Goal: Information Seeking & Learning: Learn about a topic

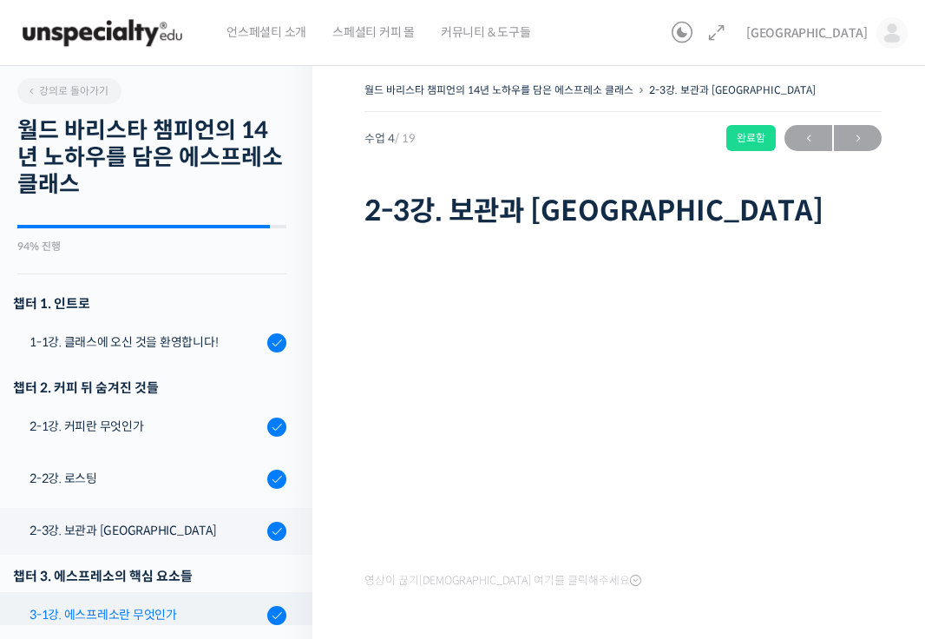
scroll to position [441, 0]
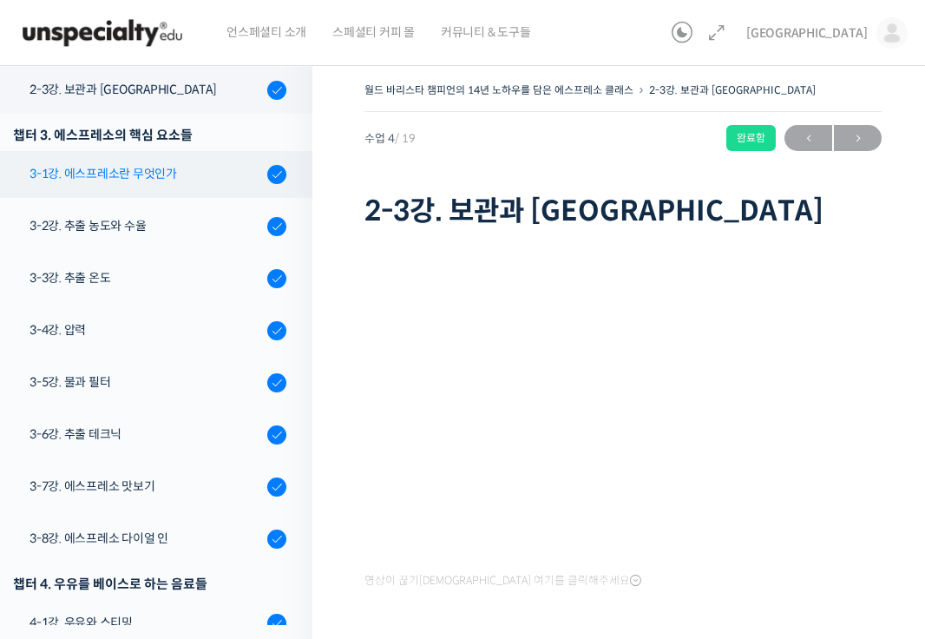
click at [200, 174] on div "3-1강. 에스프레소란 무엇인가" at bounding box center [146, 173] width 233 height 19
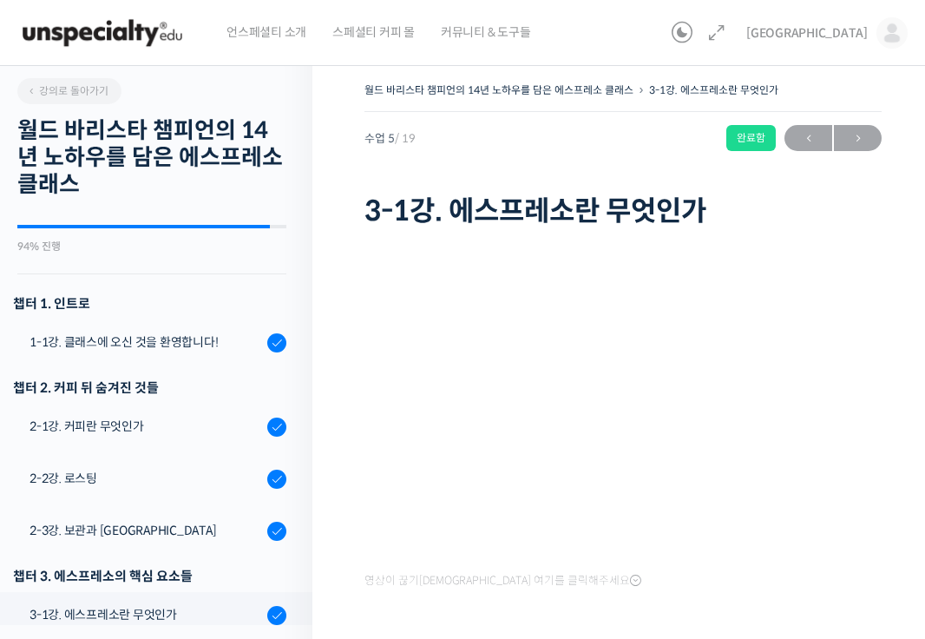
scroll to position [493, 0]
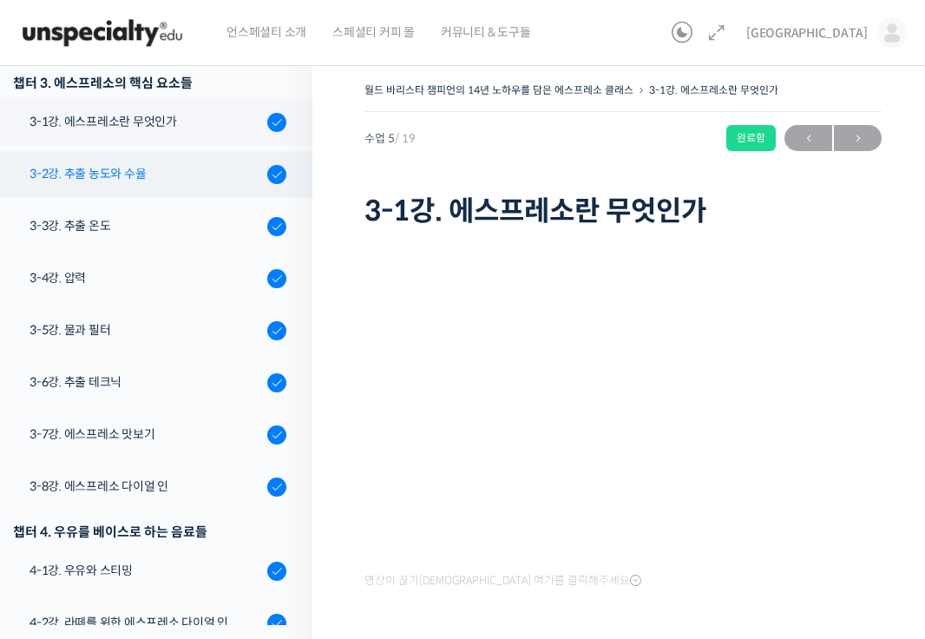
click at [148, 168] on div "3-2강. 추출 농도와 수율" at bounding box center [146, 173] width 233 height 19
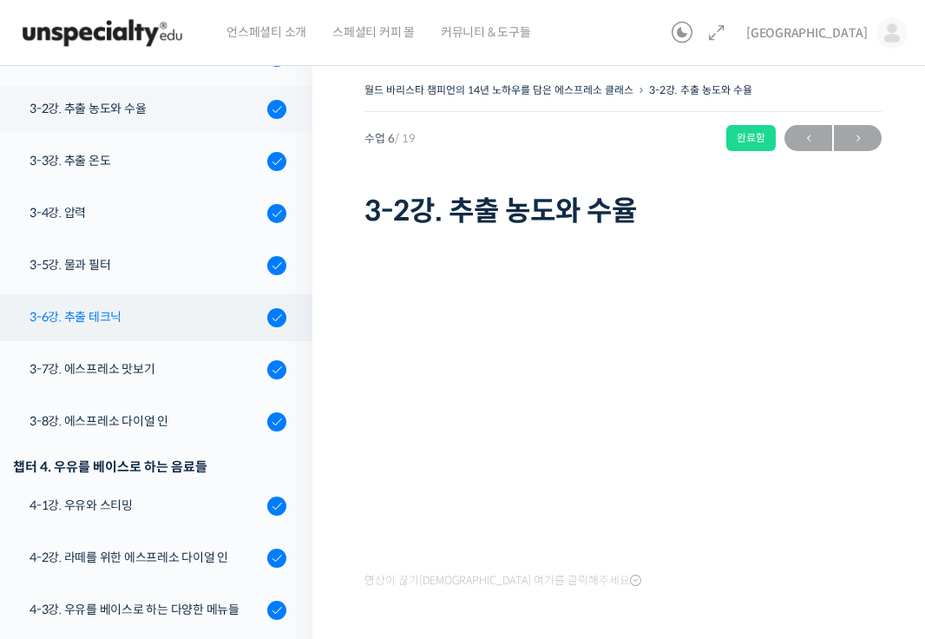
scroll to position [556, 0]
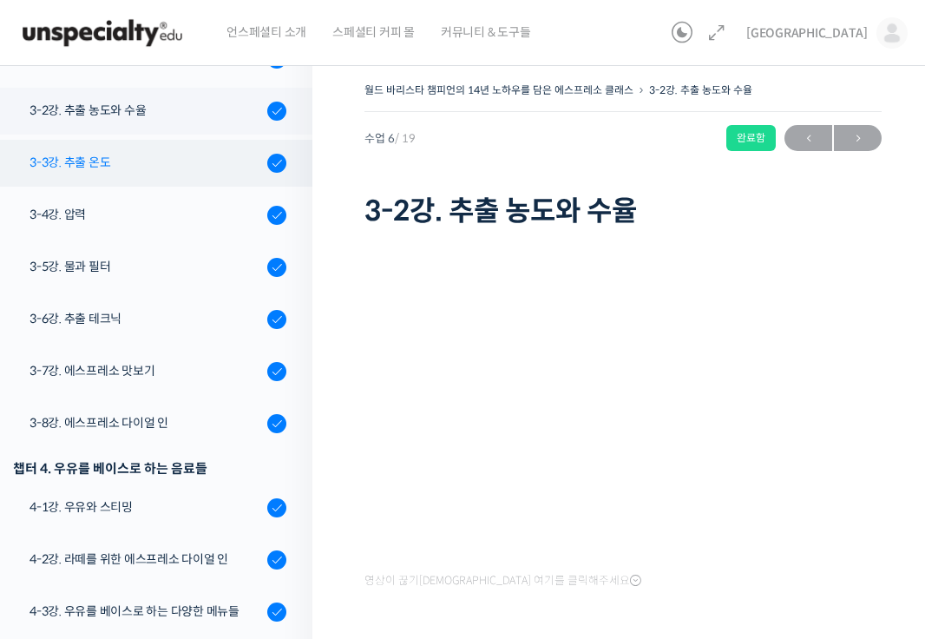
click at [188, 171] on div "3-3강. 추출 온도" at bounding box center [146, 162] width 233 height 19
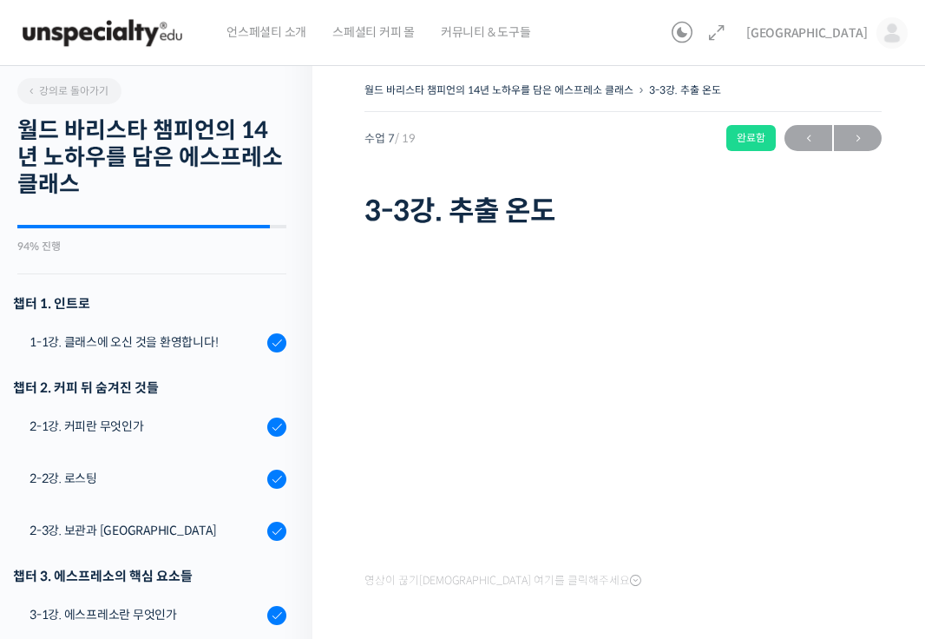
scroll to position [629, 0]
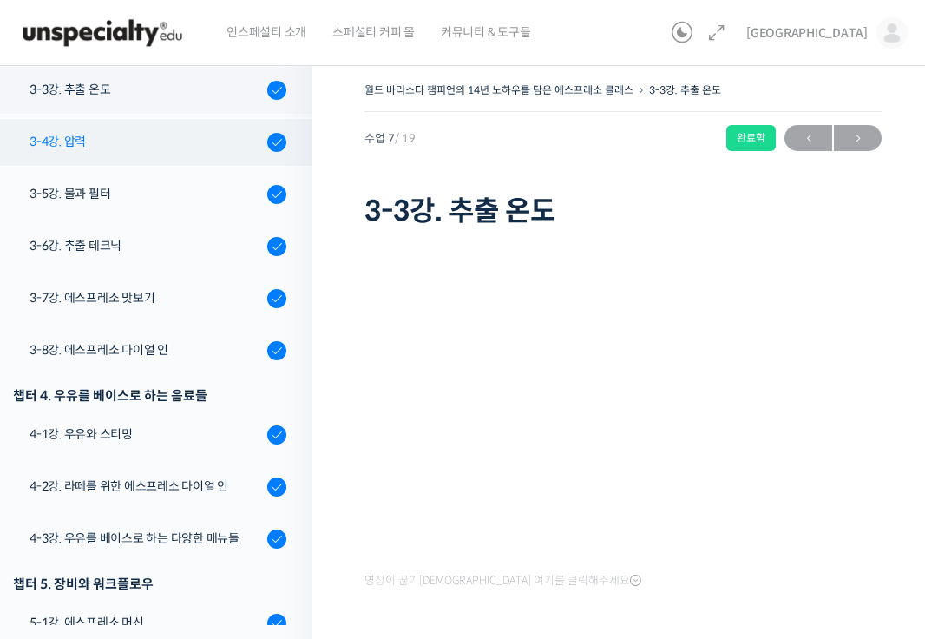
click at [192, 158] on link "3-4강. 압력" at bounding box center [151, 142] width 321 height 47
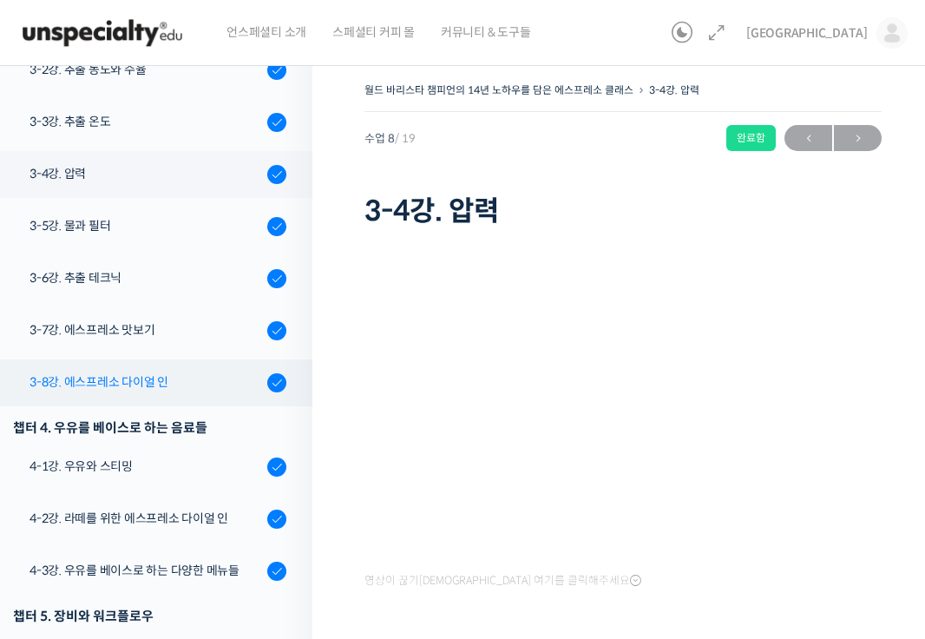
scroll to position [584, 0]
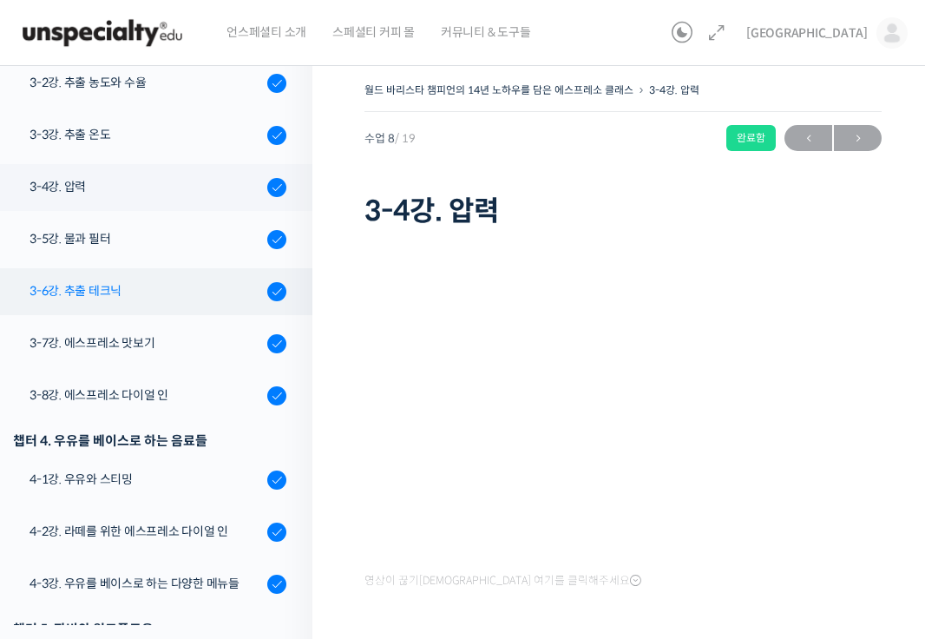
click at [208, 292] on div "3-6강. 추출 테크닉" at bounding box center [146, 290] width 233 height 19
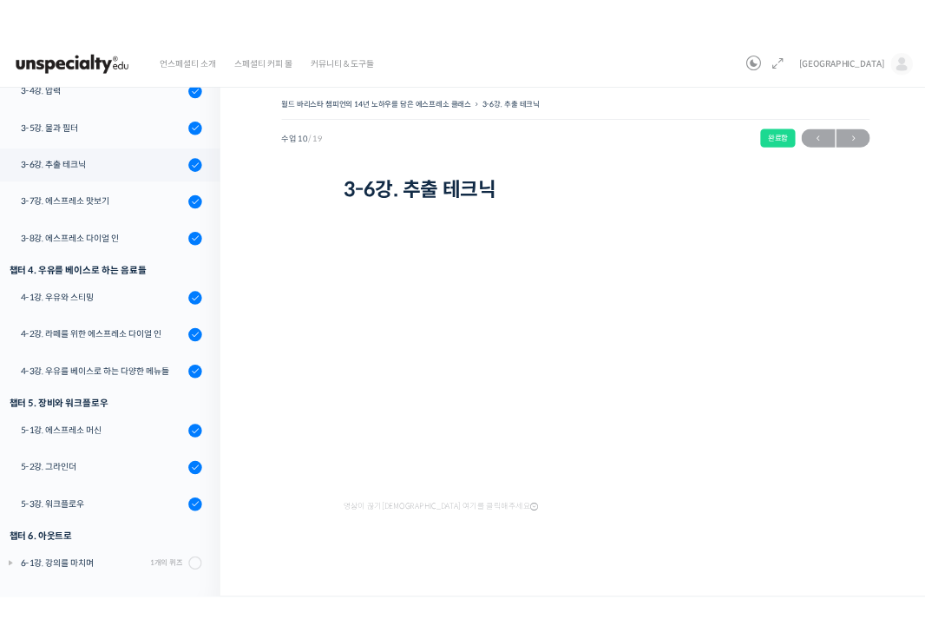
scroll to position [669, 0]
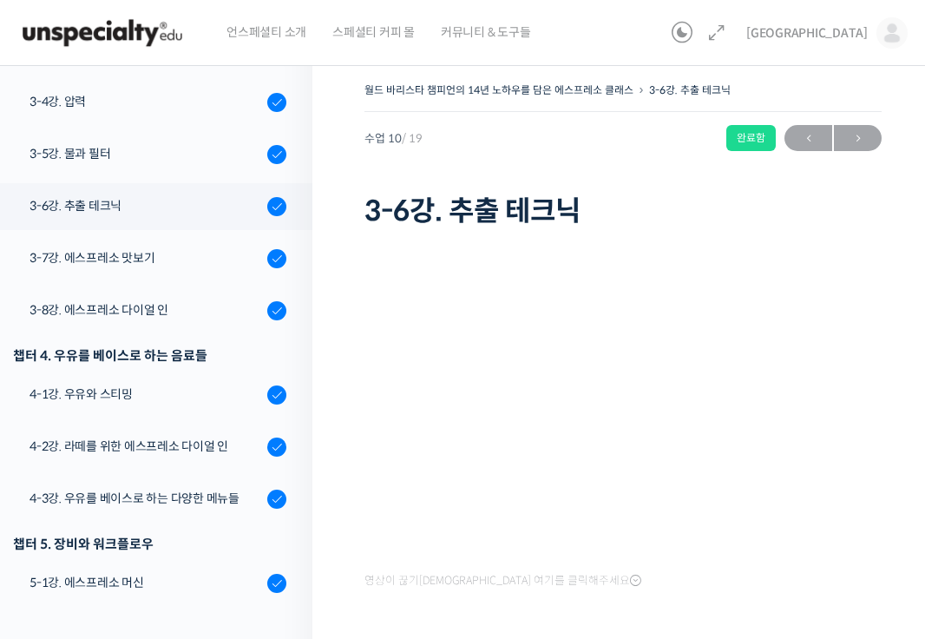
click at [533, 154] on div "월드 바리스타 챔피언의 14년 노하우를 담은 에스프레소 클래스 3-6강. 추출 테크닉 완료함 수업 10 / 19 완료함 2026년 01월 14…" at bounding box center [623, 155] width 517 height 154
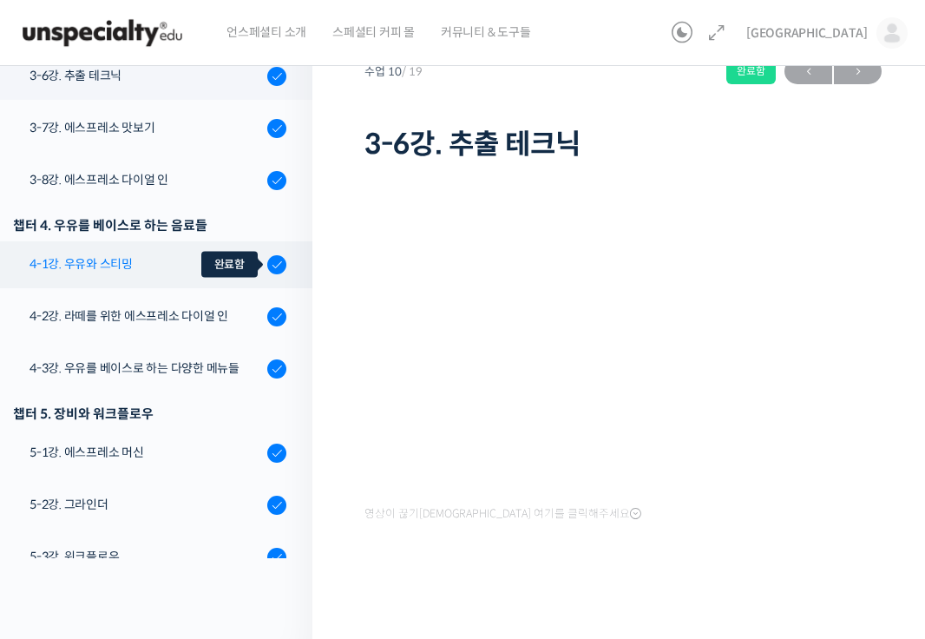
scroll to position [721, 0]
